Goal: Information Seeking & Learning: Learn about a topic

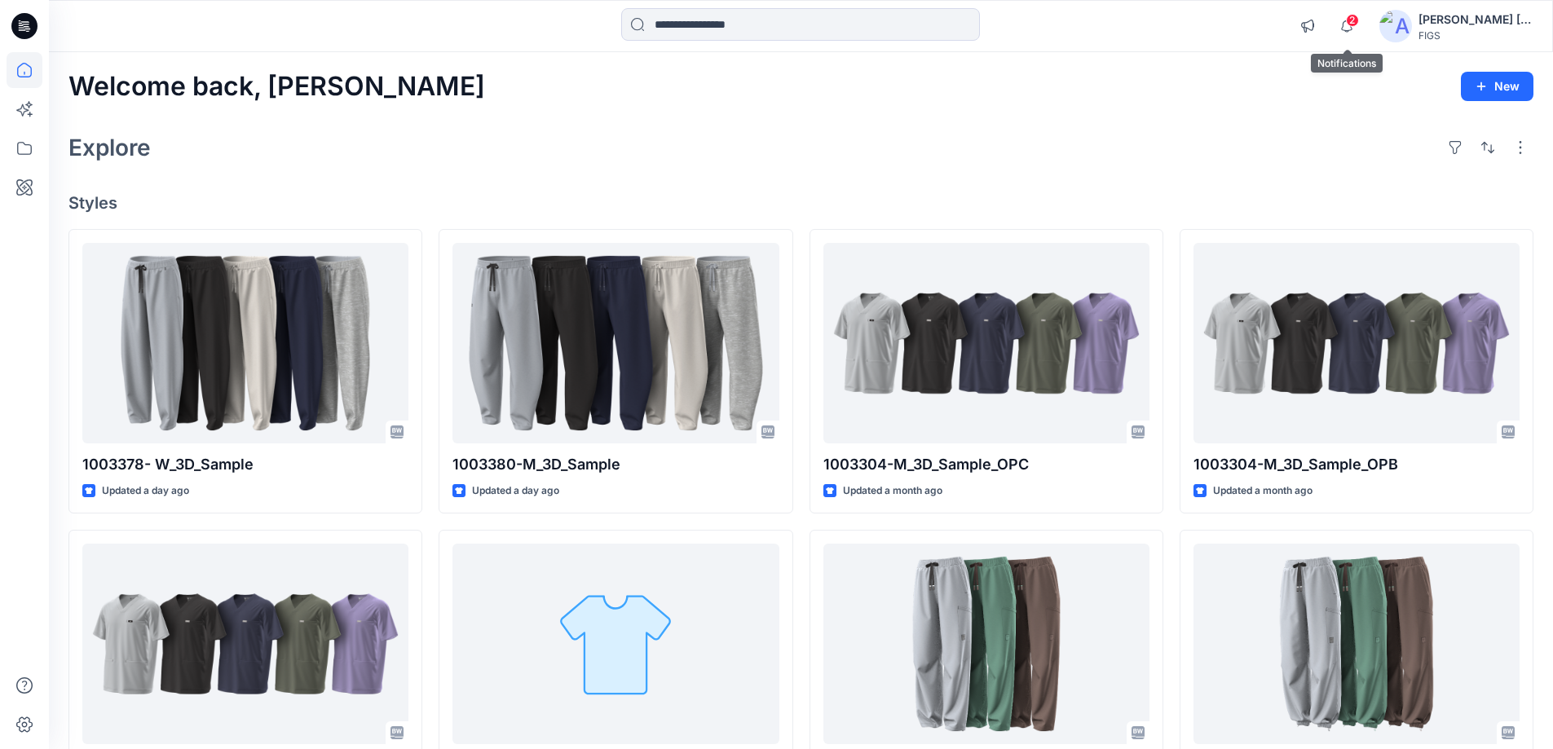
click at [1351, 16] on span "2" at bounding box center [1352, 20] width 13 height 13
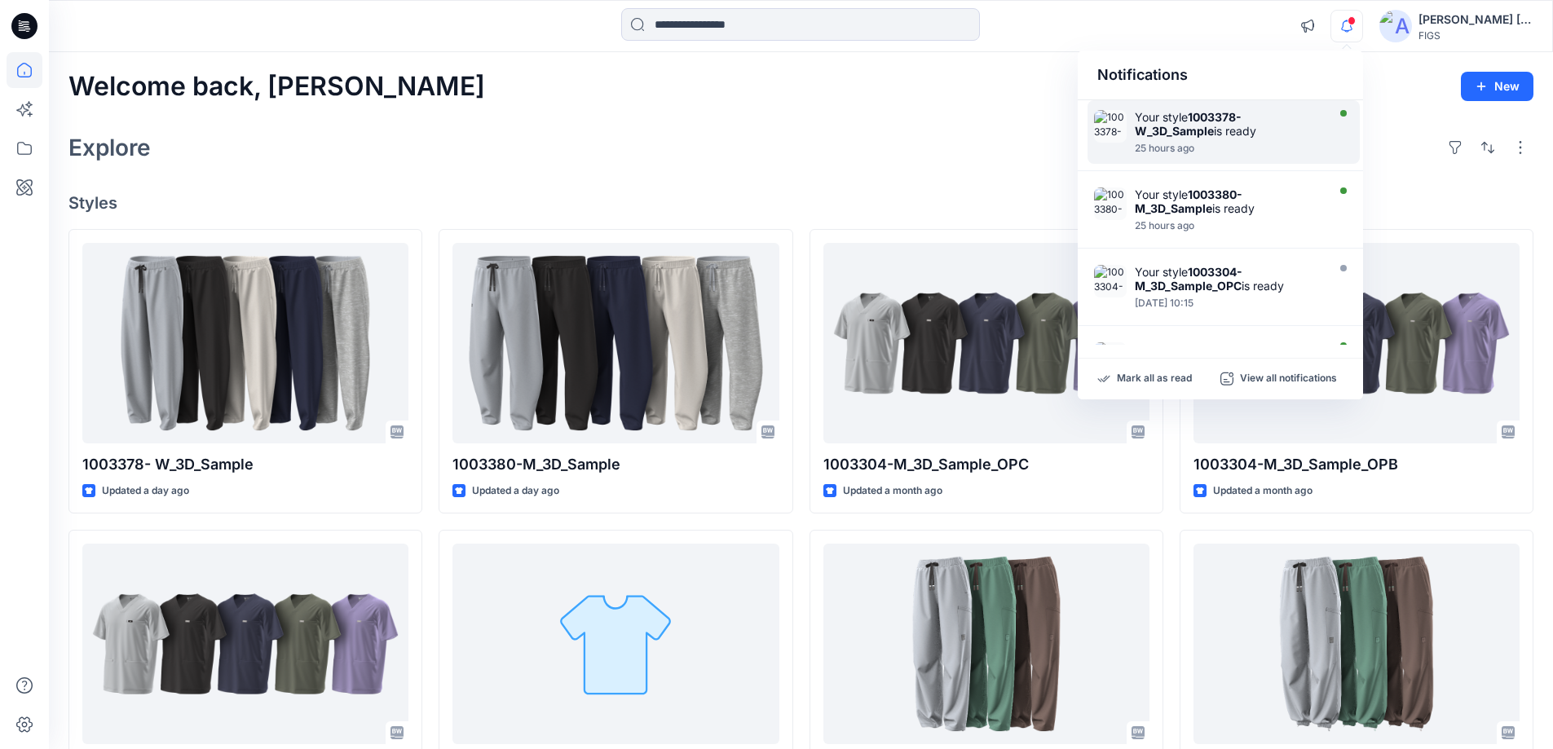
click at [1316, 126] on div "Your style 1003378- W_3D_Sample is ready" at bounding box center [1228, 124] width 187 height 28
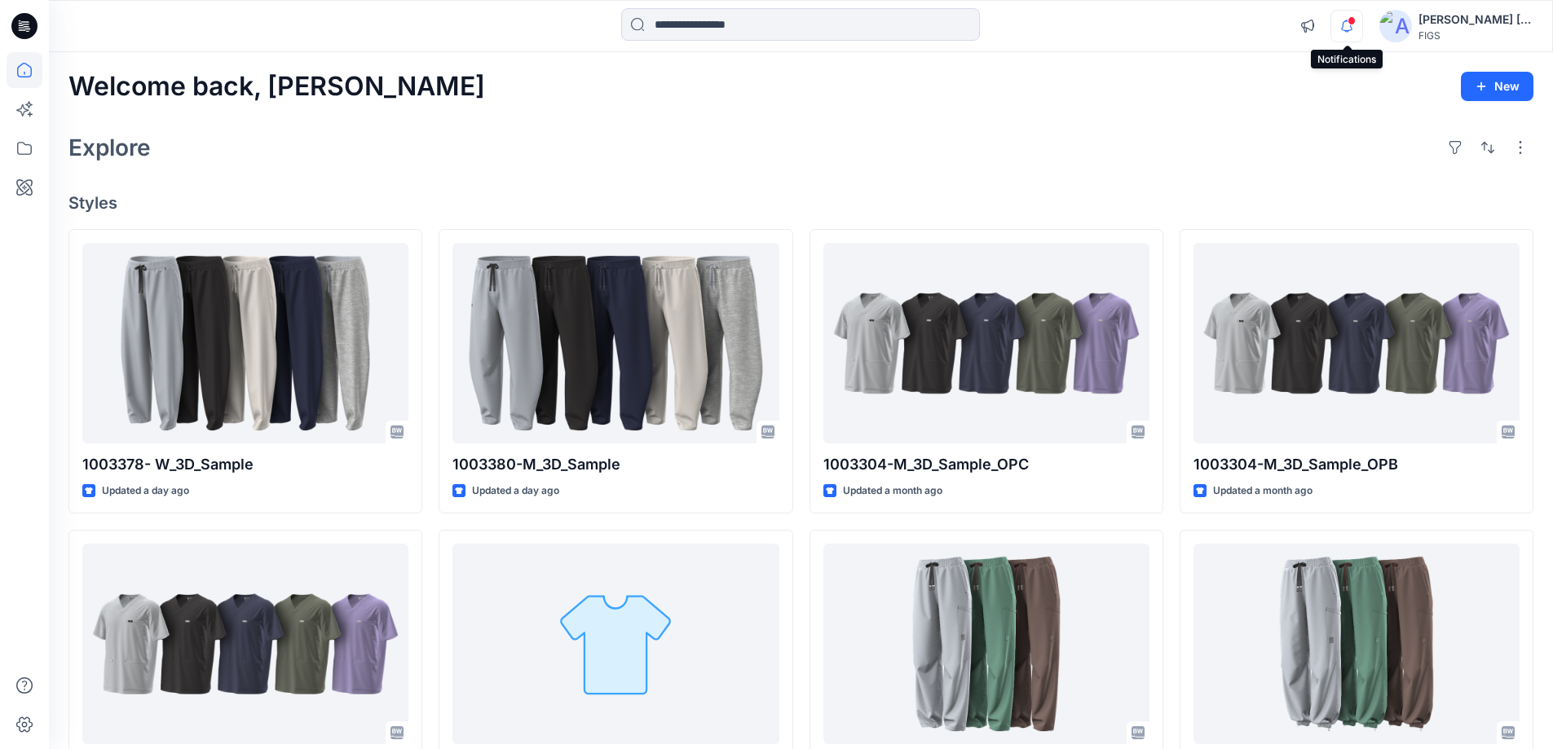
click at [1342, 21] on icon "button" at bounding box center [1346, 26] width 31 height 33
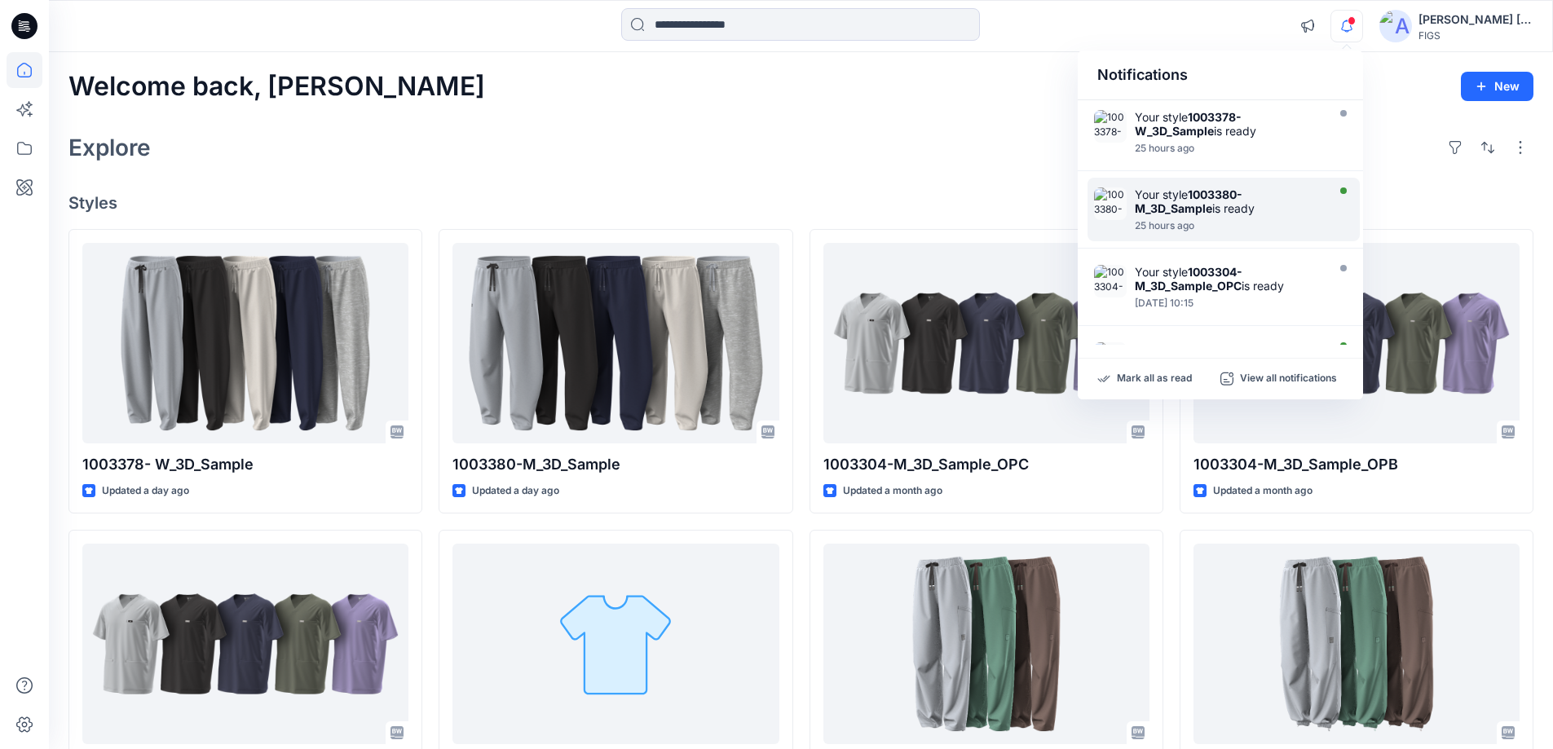
click at [1262, 188] on div "Your style 1003380-M_3D_Sample is ready" at bounding box center [1228, 201] width 187 height 28
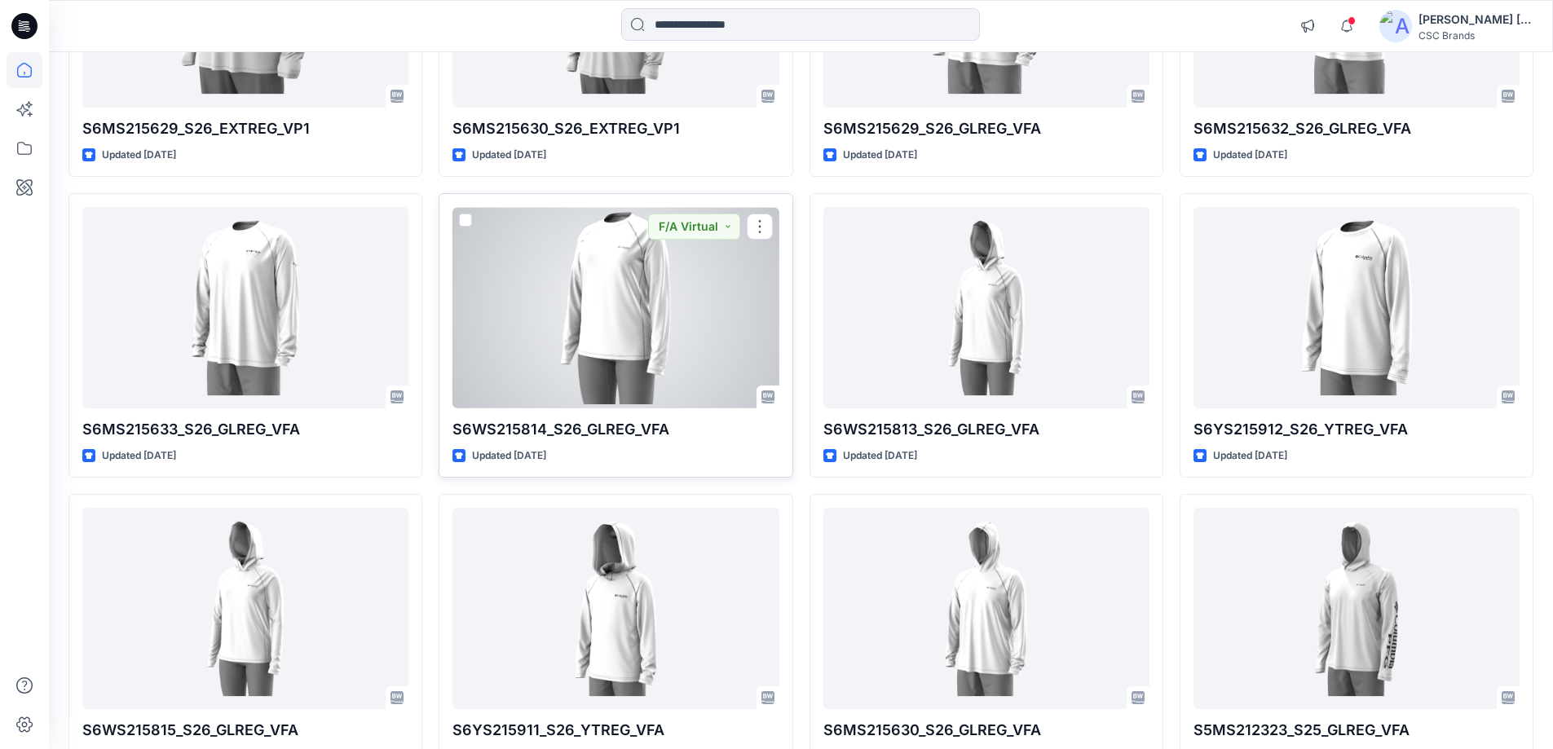
scroll to position [2793, 0]
